Goal: Information Seeking & Learning: Learn about a topic

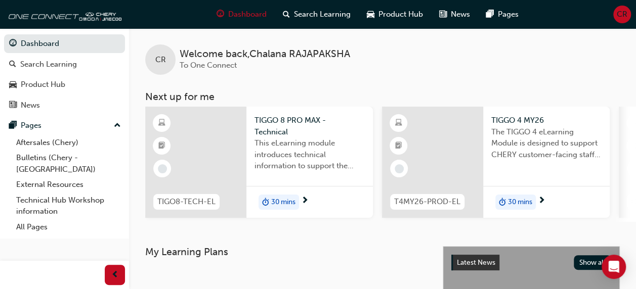
click at [302, 129] on span "TIGGO 8 PRO MAX - Technical" at bounding box center [309, 126] width 110 height 23
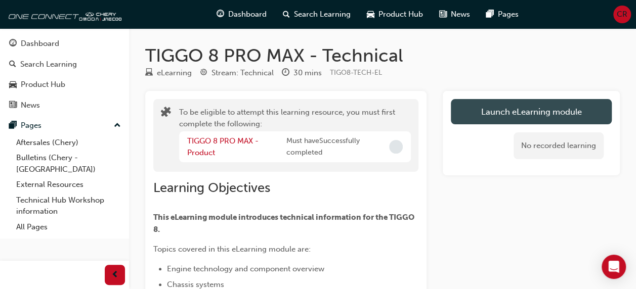
click at [580, 116] on button "Launch eLearning module" at bounding box center [531, 111] width 161 height 25
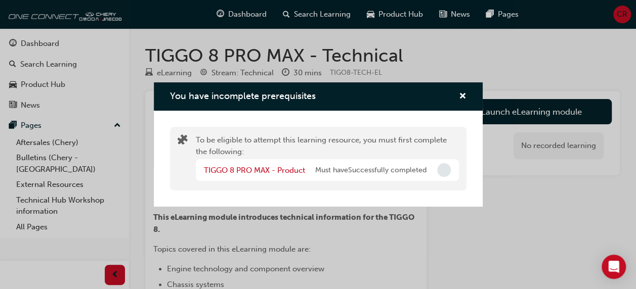
click at [411, 169] on span "Must have Successfully completed" at bounding box center [370, 171] width 111 height 12
click at [461, 93] on span "cross-icon" at bounding box center [463, 97] width 8 height 9
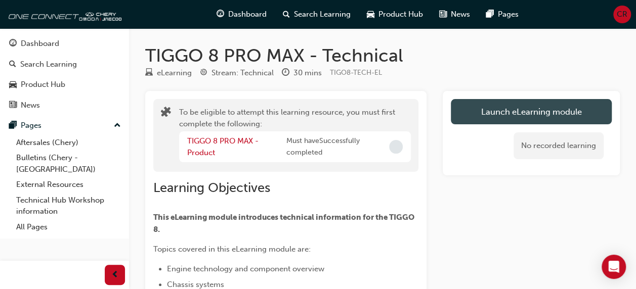
click at [473, 111] on button "Launch eLearning module" at bounding box center [531, 111] width 161 height 25
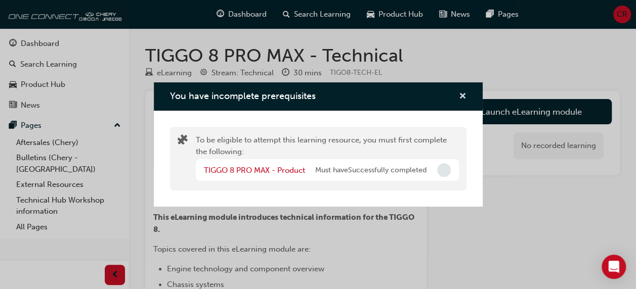
click at [461, 97] on span "cross-icon" at bounding box center [463, 97] width 8 height 9
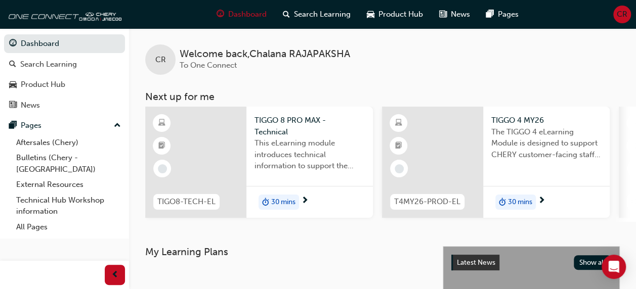
click at [510, 141] on span "The TIGGO 4 eLearning Module is designed to support CHERY customer-facing staff…" at bounding box center [546, 143] width 110 height 34
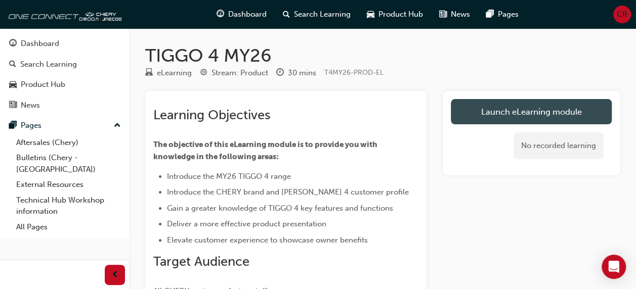
click at [486, 110] on link "Launch eLearning module" at bounding box center [531, 111] width 161 height 25
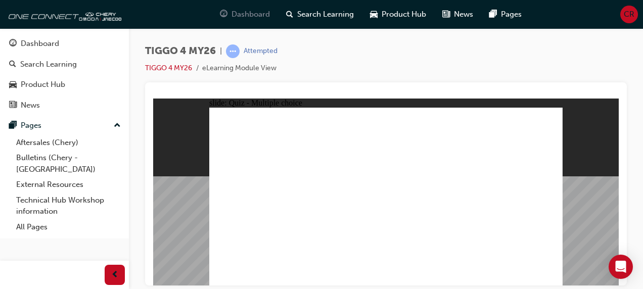
radio input "true"
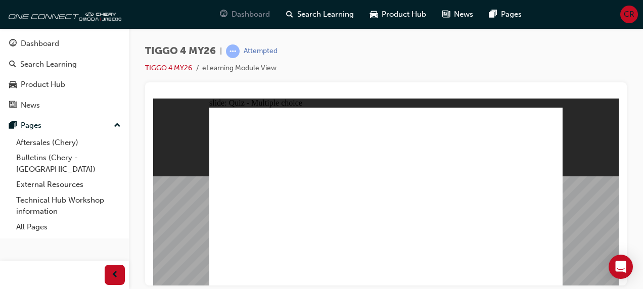
radio input "true"
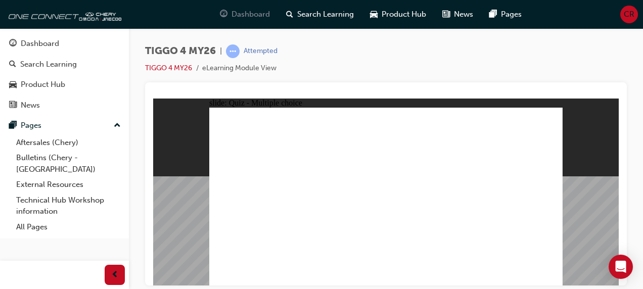
radio input "true"
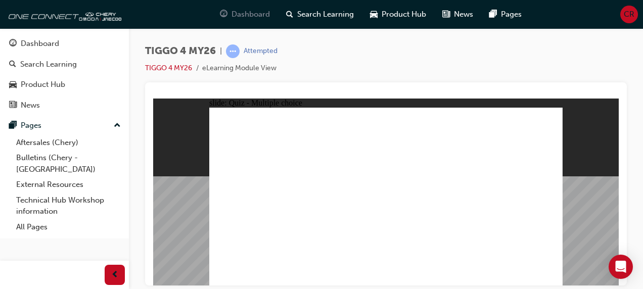
radio input "true"
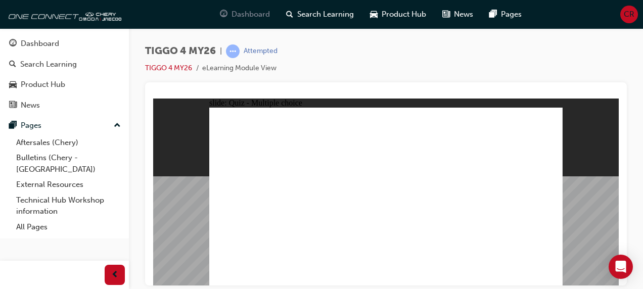
radio input "true"
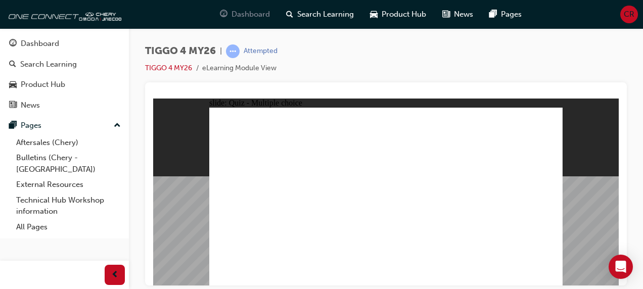
radio input "true"
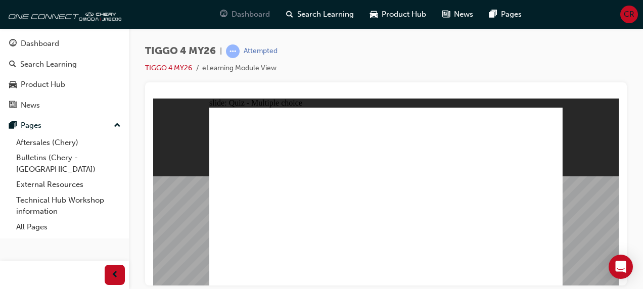
radio input "true"
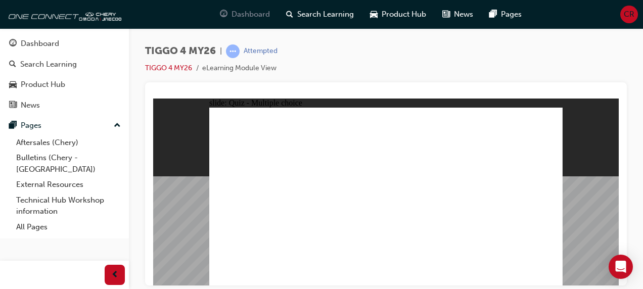
radio input "true"
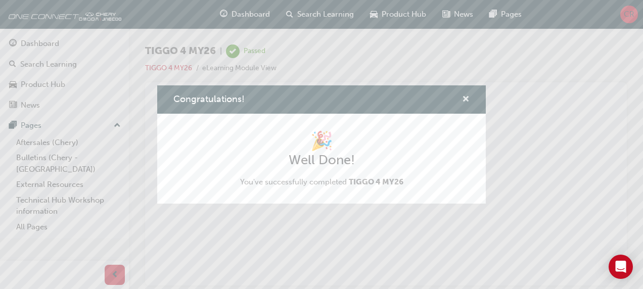
click at [465, 101] on span "cross-icon" at bounding box center [466, 100] width 8 height 9
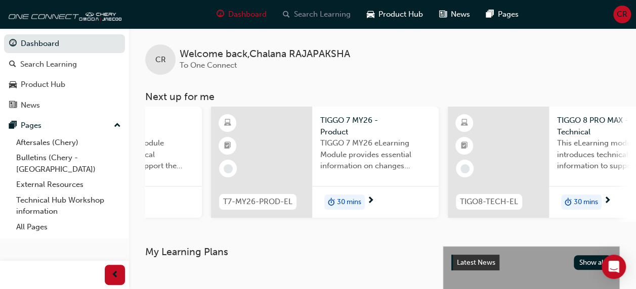
click at [329, 10] on span "Search Learning" at bounding box center [322, 15] width 57 height 12
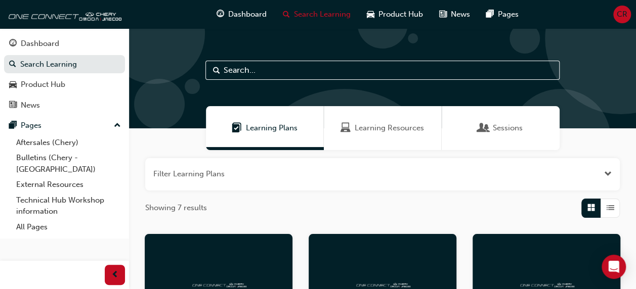
click at [415, 122] on div "Learning Resources" at bounding box center [383, 128] width 118 height 44
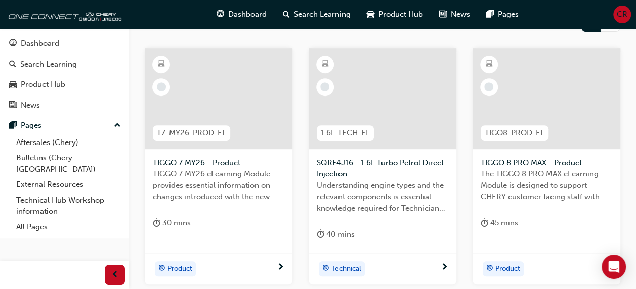
scroll to position [185, 0]
click at [396, 218] on div "Understanding engine types and the relevant components is essential knowledge r…" at bounding box center [382, 201] width 131 height 40
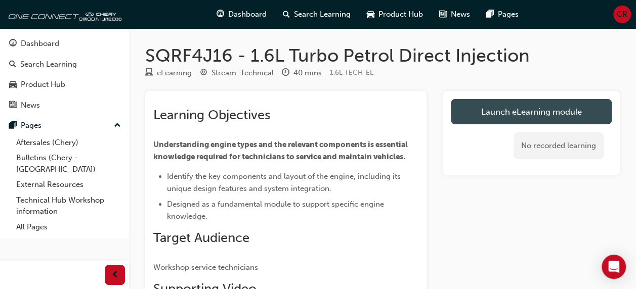
click at [571, 112] on link "Launch eLearning module" at bounding box center [531, 111] width 161 height 25
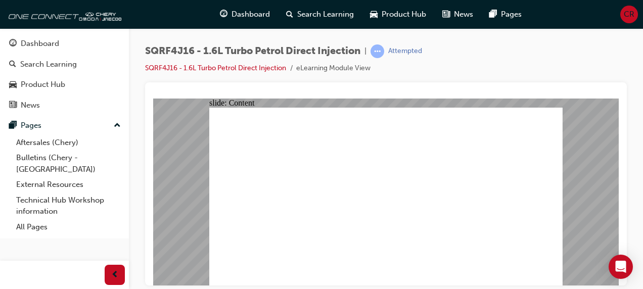
type input "45"
